Goal: Task Accomplishment & Management: Manage account settings

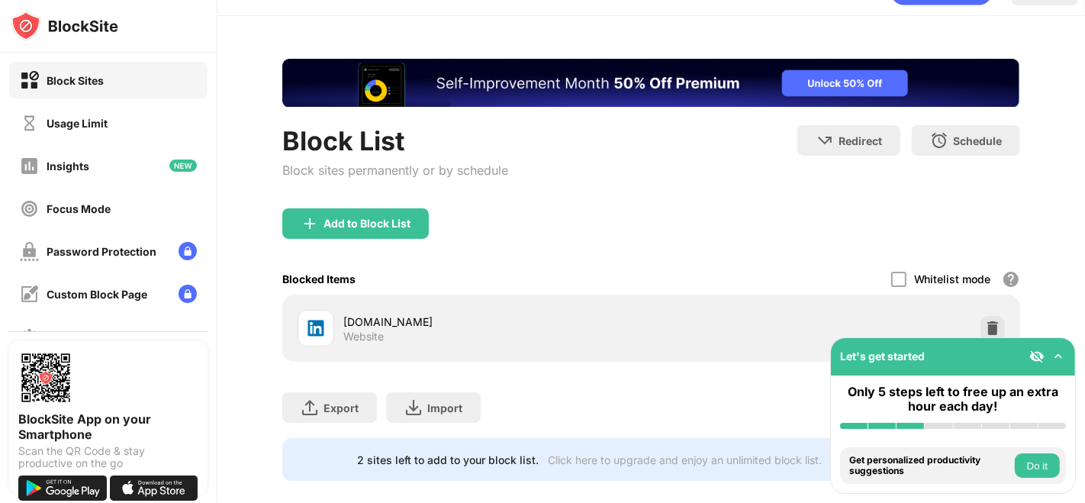
scroll to position [69, 0]
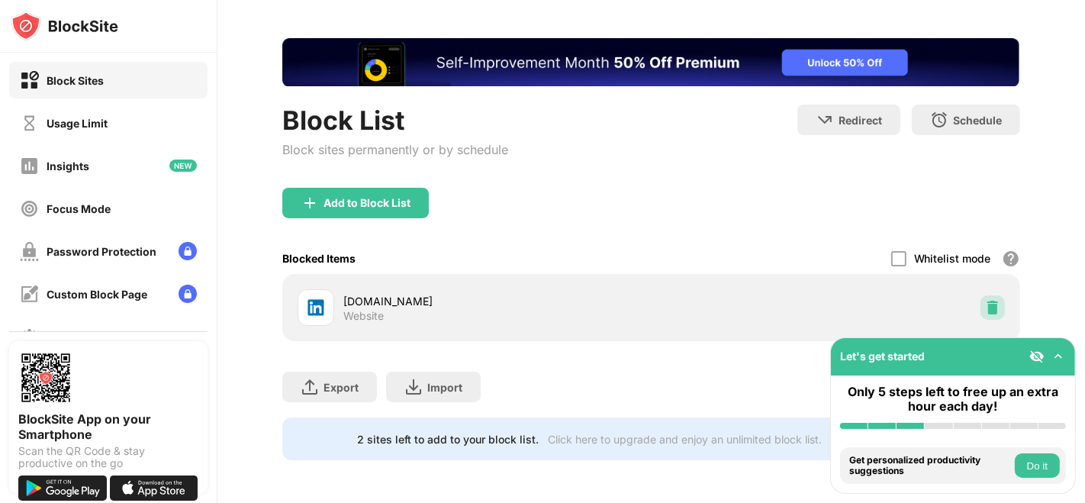
click at [981, 302] on div at bounding box center [993, 307] width 24 height 24
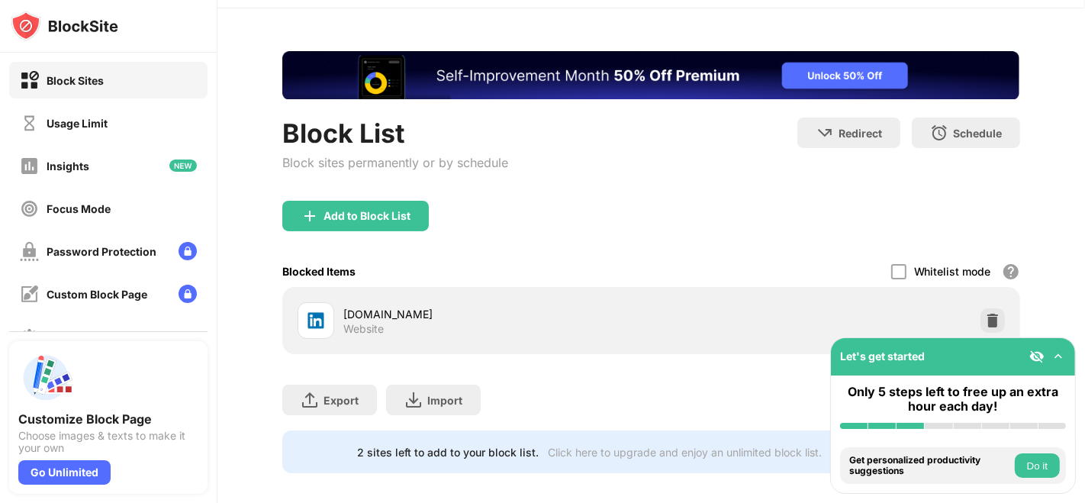
scroll to position [69, 0]
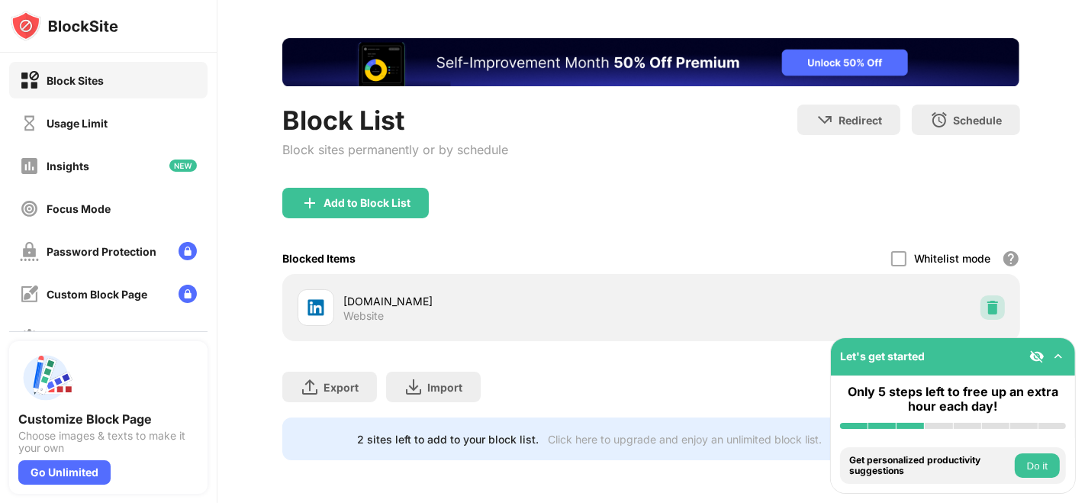
click at [985, 300] on img at bounding box center [992, 307] width 15 height 15
